Goal: Task Accomplishment & Management: Use online tool/utility

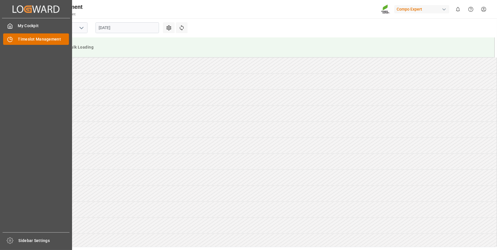
click at [55, 40] on span "Timeslot Management" at bounding box center [43, 39] width 51 height 6
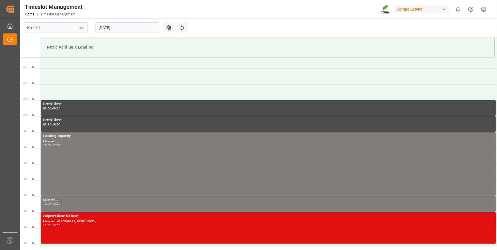
scroll to position [219, 0]
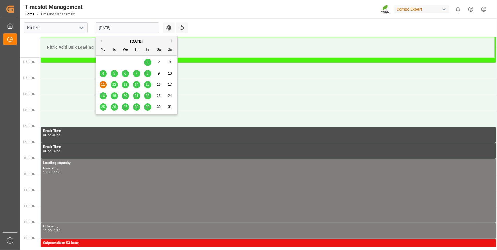
click at [139, 28] on input "[DATE]" at bounding box center [128, 27] width 64 height 11
click at [114, 87] on div "12" at bounding box center [114, 85] width 7 height 7
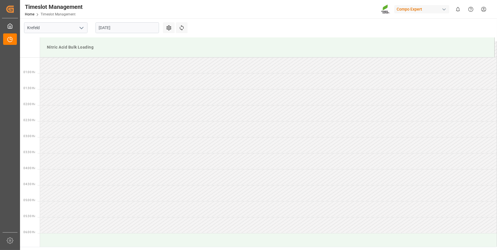
scroll to position [0, 0]
click at [124, 28] on input "[DATE]" at bounding box center [128, 27] width 64 height 11
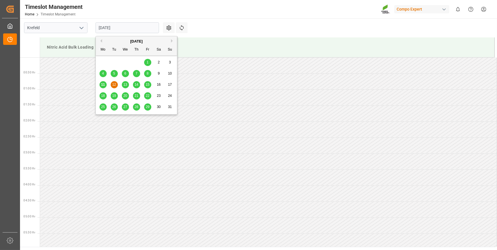
click at [126, 86] on span "13" at bounding box center [125, 85] width 4 height 4
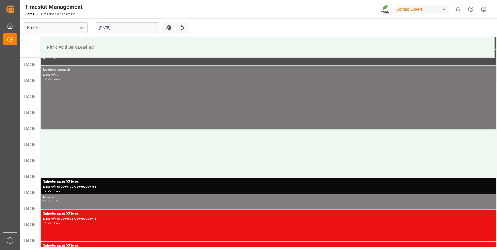
scroll to position [323, 0]
